Goal: Navigation & Orientation: Find specific page/section

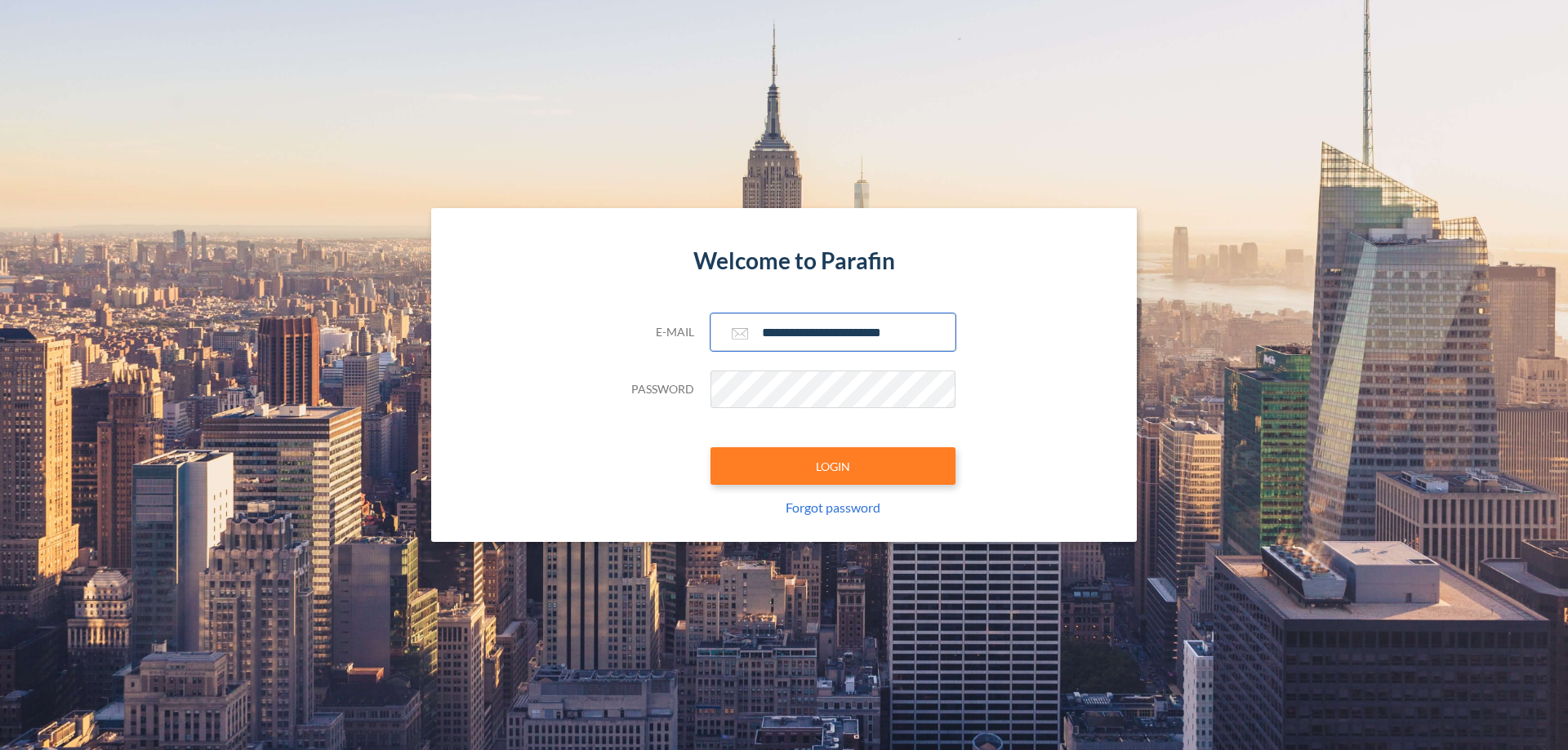
type input "**********"
click at [833, 466] on button "LOGIN" at bounding box center [832, 465] width 245 height 37
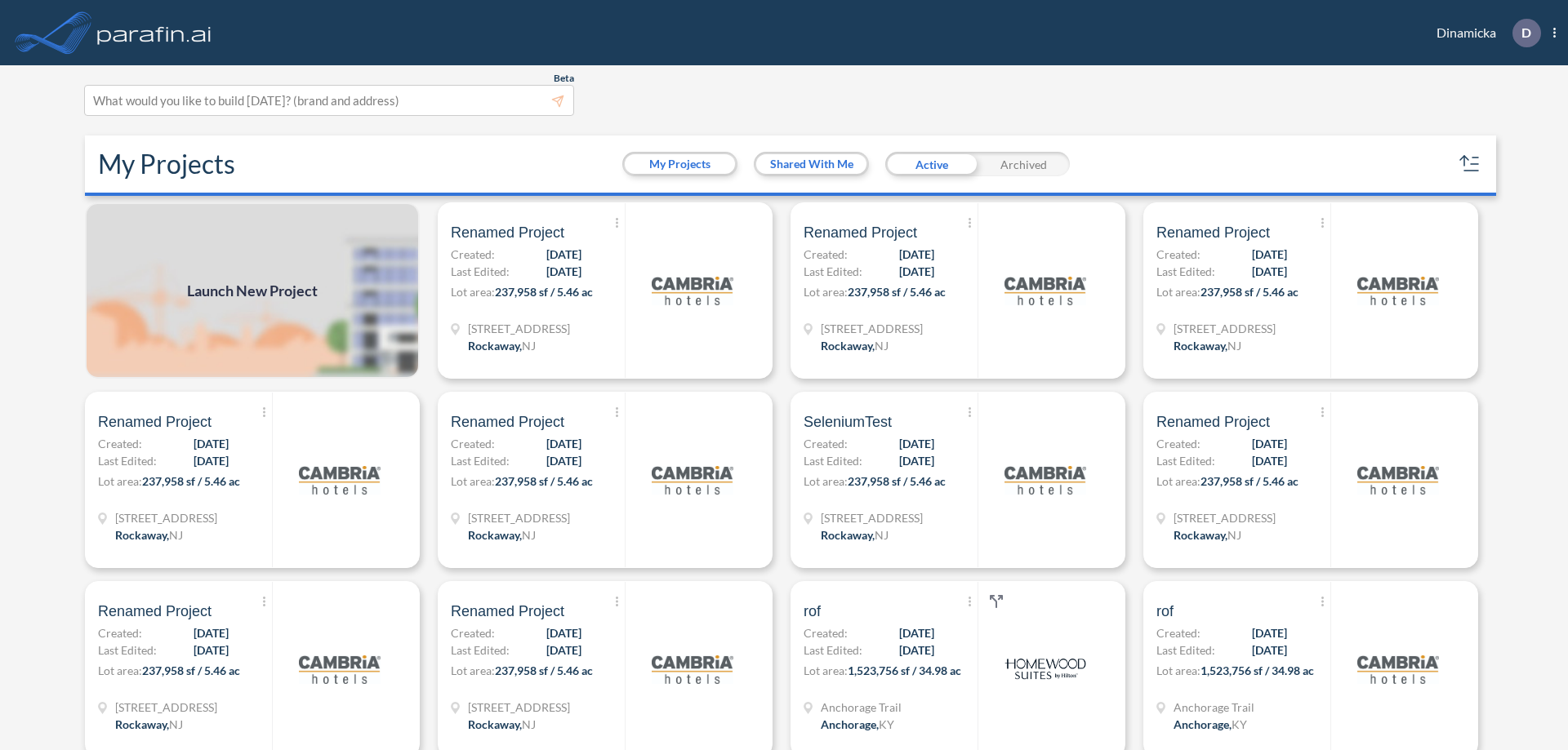
scroll to position [4, 0]
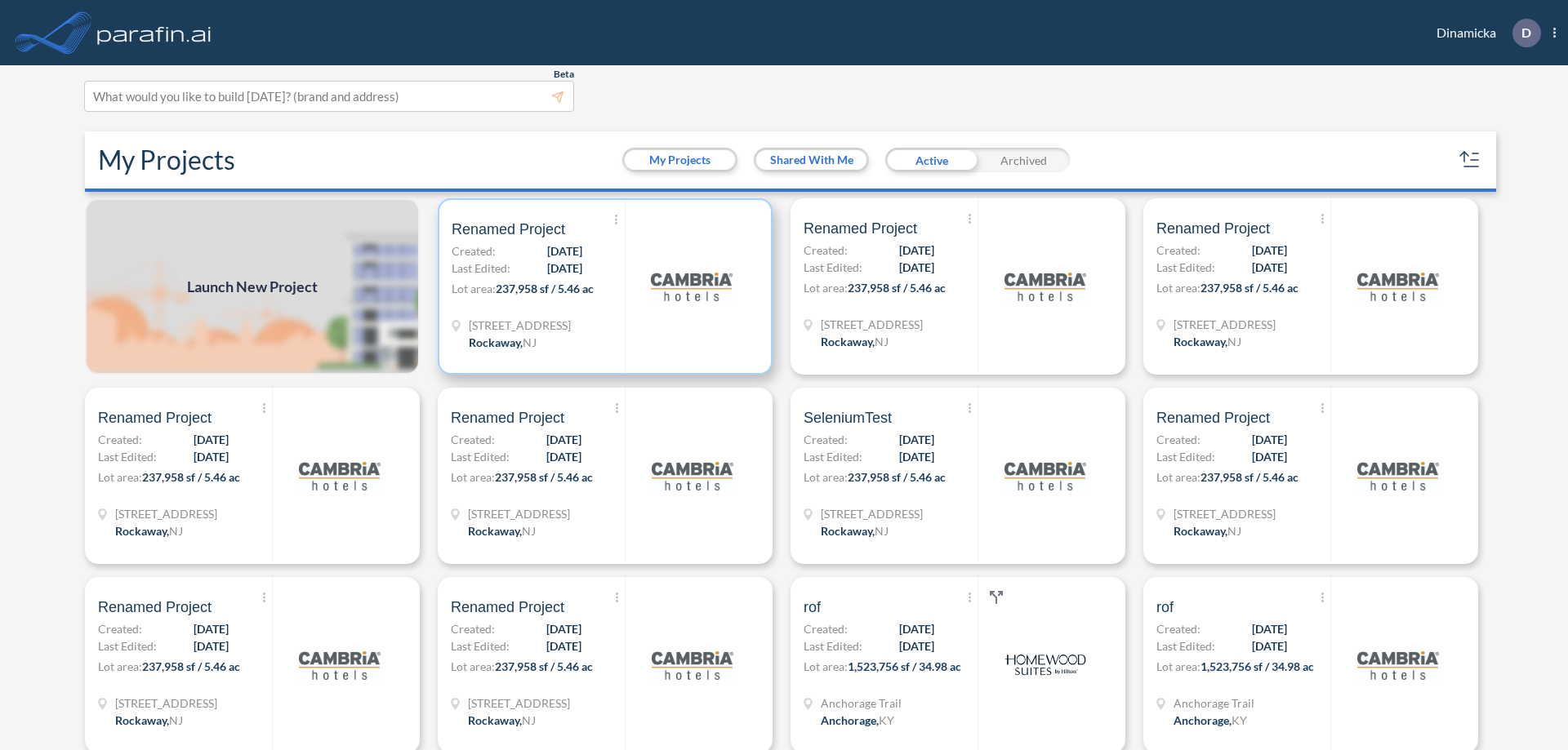
click at [602, 287] on p "Lot area: 237,958 sf / 5.46 ac" at bounding box center [538, 291] width 173 height 24
